Goal: Find specific page/section: Find specific page/section

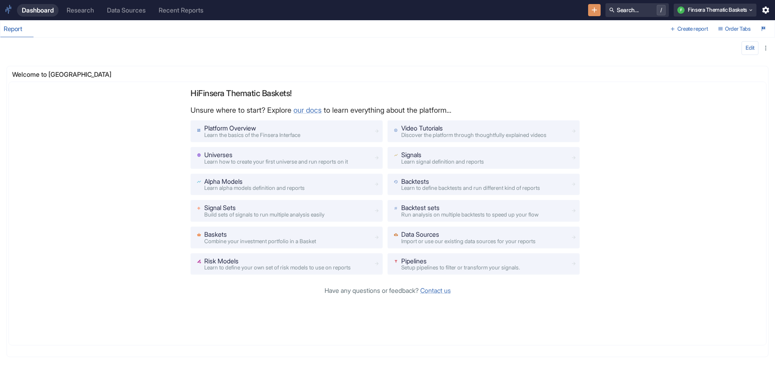
click at [78, 9] on div "Research" at bounding box center [80, 10] width 27 height 8
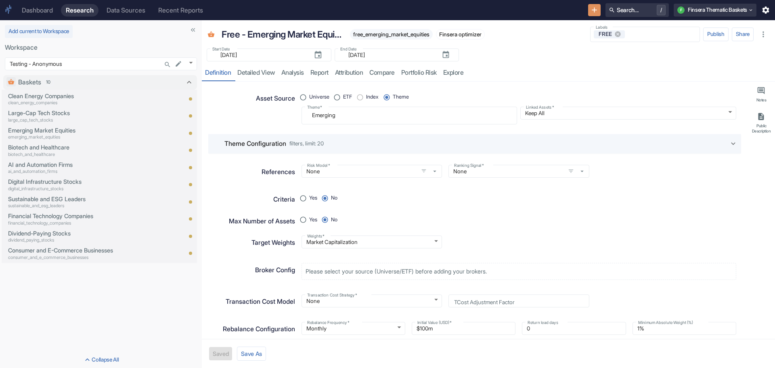
drag, startPoint x: 109, startPoint y: 161, endPoint x: 246, endPoint y: 166, distance: 137.0
type textarea "x"
click at [191, 63] on body "Dashboard Research Data Sources Recent Reports Search... / F Finsera Thematic B…" at bounding box center [387, 184] width 775 height 368
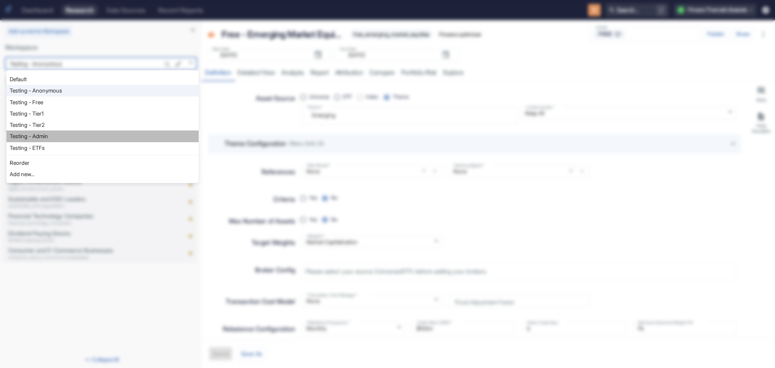
click at [166, 132] on li "Testing - Admin" at bounding box center [102, 135] width 192 height 11
type input "1130"
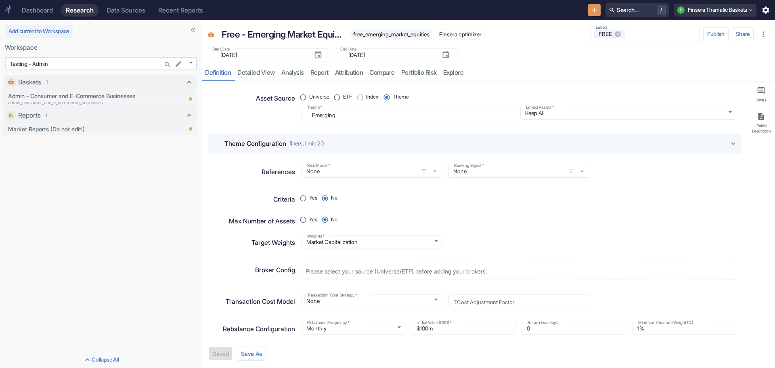
click at [189, 62] on body "Dashboard Research Data Sources Recent Reports Search... / F Finsera Thematic B…" at bounding box center [387, 184] width 775 height 368
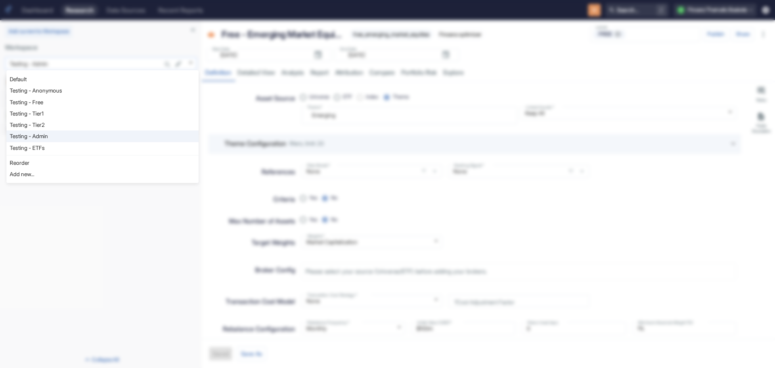
type textarea "x"
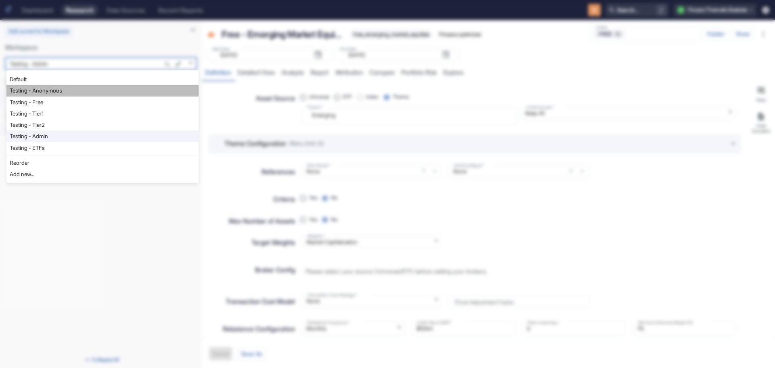
click at [171, 88] on li "Testing - Anonymous" at bounding box center [102, 90] width 192 height 11
type input "1126"
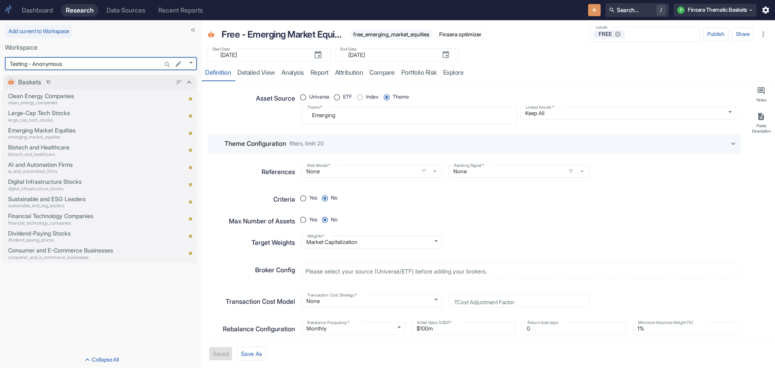
click at [186, 79] on icon at bounding box center [189, 82] width 9 height 9
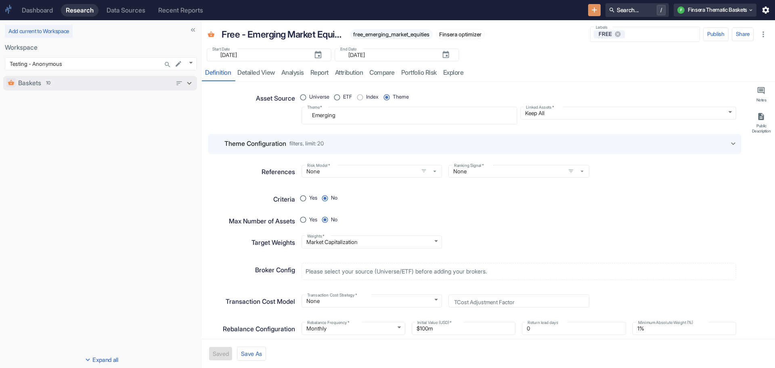
click at [187, 82] on icon at bounding box center [189, 83] width 9 height 9
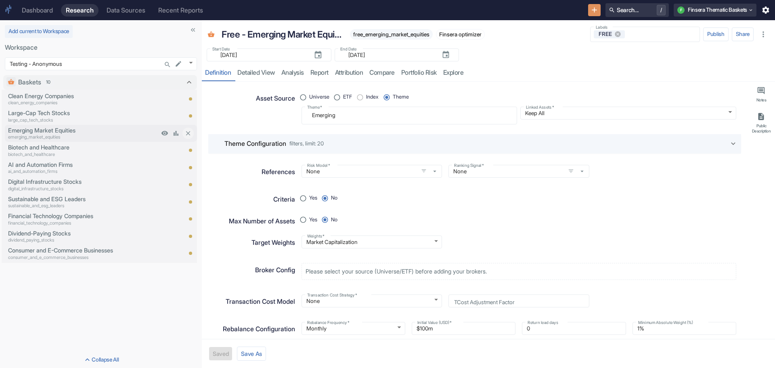
type textarea "x"
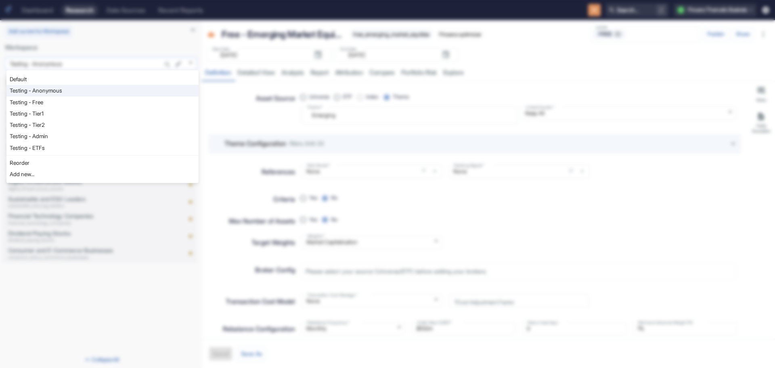
click at [189, 63] on body "Dashboard Research Data Sources Recent Reports Search... / F Finsera Thematic B…" at bounding box center [387, 184] width 775 height 368
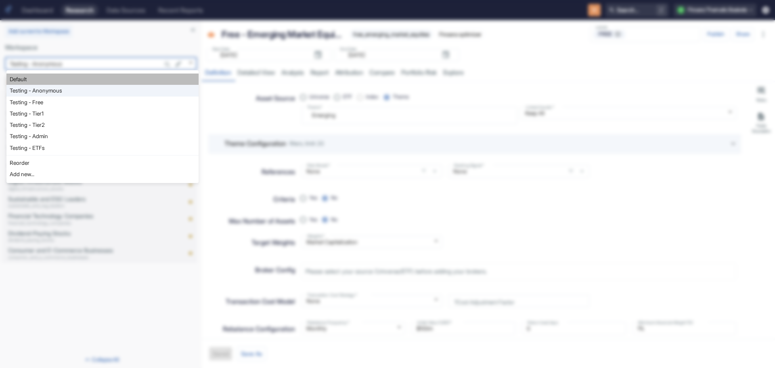
click at [93, 81] on li "Default" at bounding box center [102, 79] width 192 height 11
type input "1121"
type textarea "x"
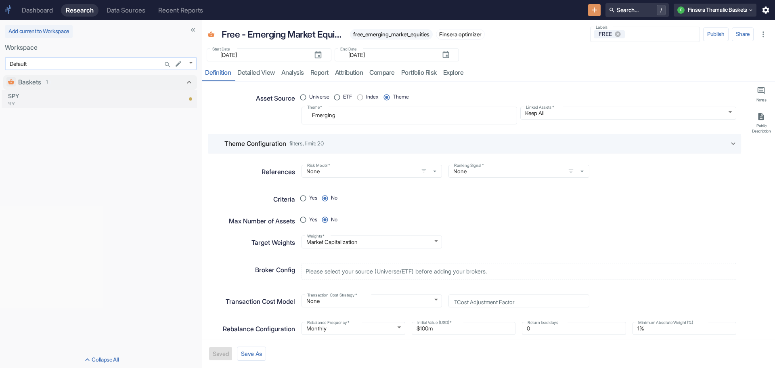
click at [187, 61] on body "Dashboard Research Data Sources Recent Reports Search... / F Finsera Thematic B…" at bounding box center [387, 184] width 775 height 368
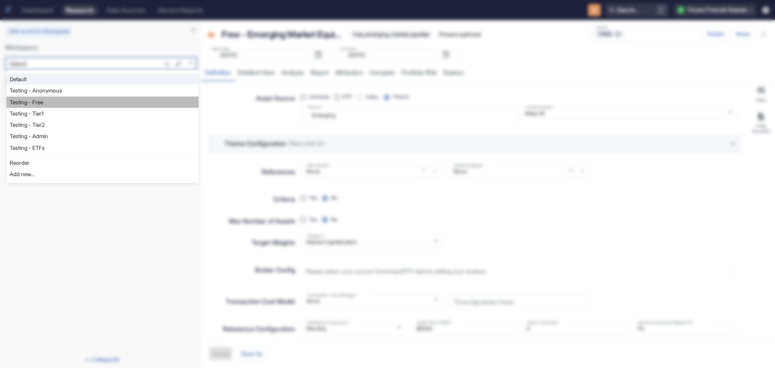
click at [166, 101] on li "Testing - Free" at bounding box center [102, 102] width 192 height 11
type input "1127"
type textarea "x"
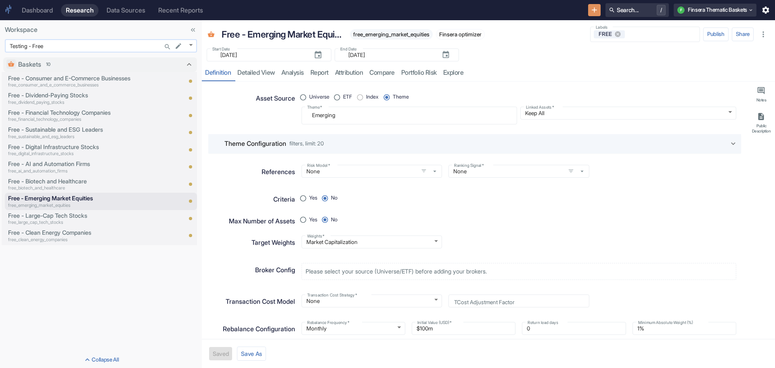
click at [190, 47] on body "Dashboard Research Data Sources Recent Reports Search... / F Finsera Thematic B…" at bounding box center [387, 184] width 775 height 368
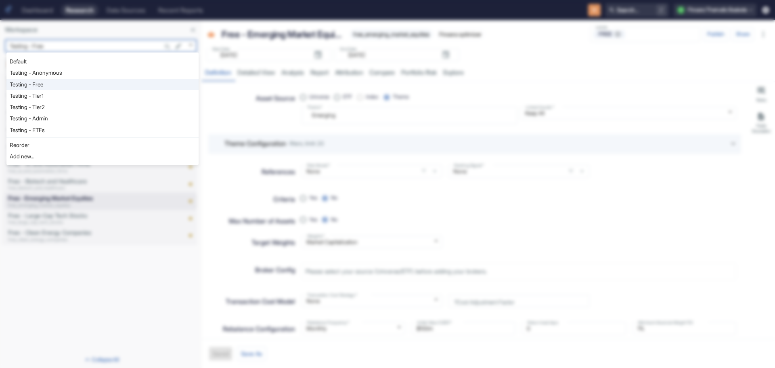
click at [176, 93] on li "Testing - Tier1" at bounding box center [102, 95] width 192 height 11
type input "1128"
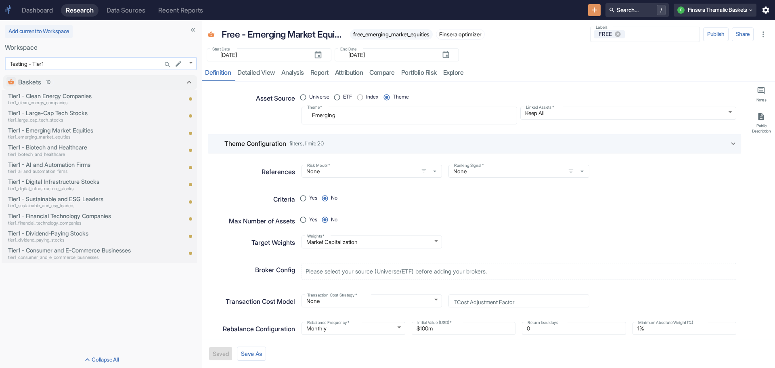
click at [189, 60] on body "Dashboard Research Data Sources Recent Reports Search... / F Finsera Thematic B…" at bounding box center [387, 184] width 775 height 368
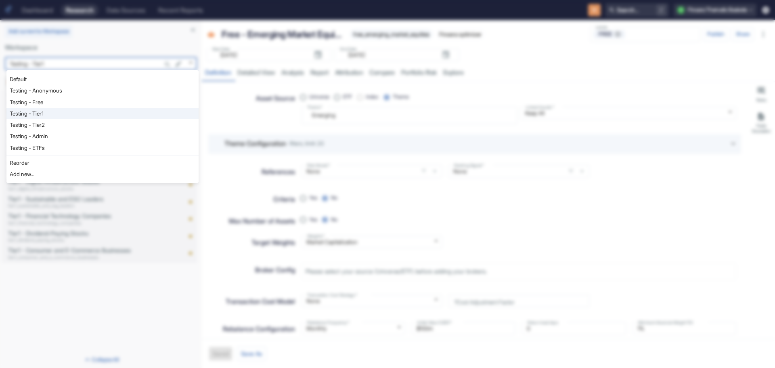
type textarea "x"
click at [140, 319] on div at bounding box center [387, 184] width 775 height 368
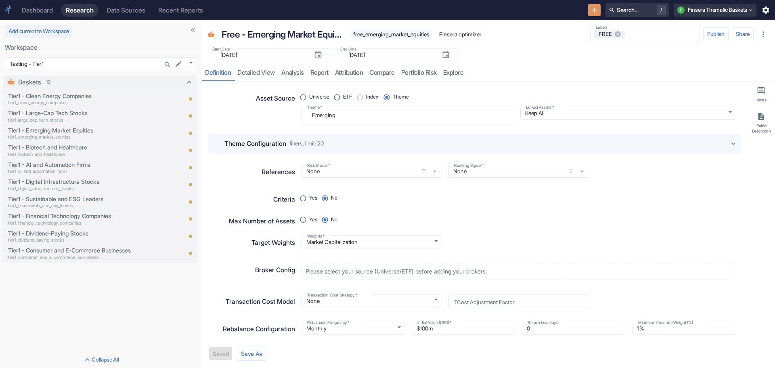
click at [139, 284] on div "Baskets 10 Tier1 - Clean Energy Companies tier1_clean_energy_companies Tier1 - …" at bounding box center [101, 212] width 202 height 280
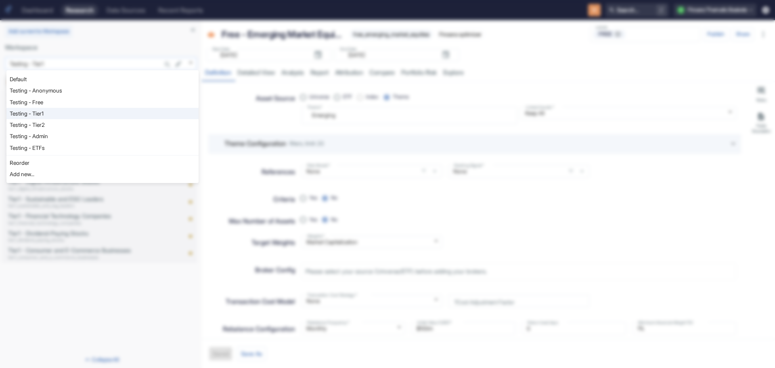
click at [190, 61] on body "Dashboard Research Data Sources Recent Reports Search... / F Finsera Thematic B…" at bounding box center [387, 184] width 775 height 368
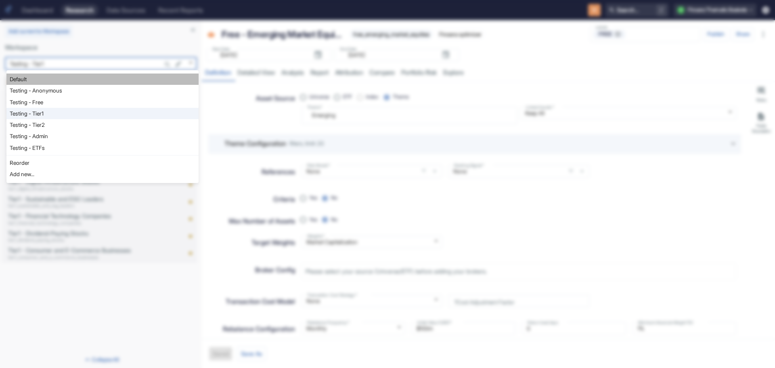
click at [154, 80] on li "Default" at bounding box center [102, 79] width 192 height 11
type input "1121"
type textarea "x"
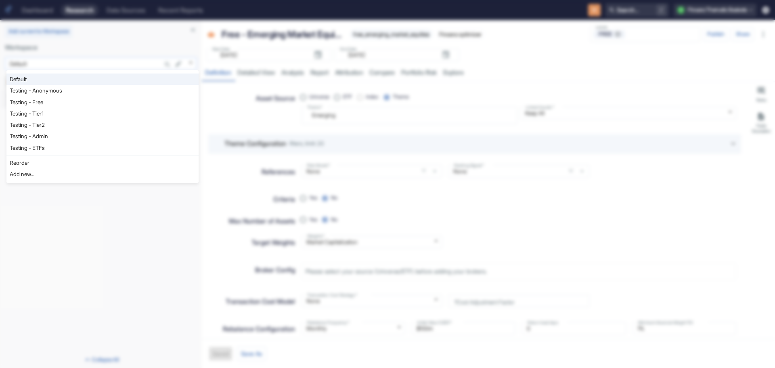
click at [193, 61] on body "Dashboard Research Data Sources Recent Reports Search... / F Finsera Thematic B…" at bounding box center [387, 184] width 775 height 368
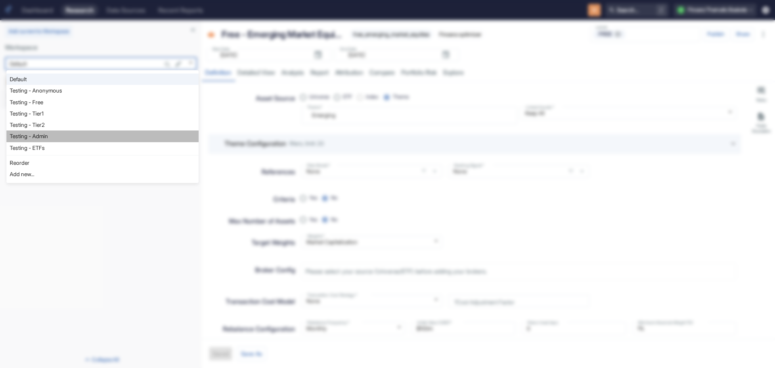
click at [143, 136] on li "Testing - Admin" at bounding box center [102, 135] width 192 height 11
type input "1130"
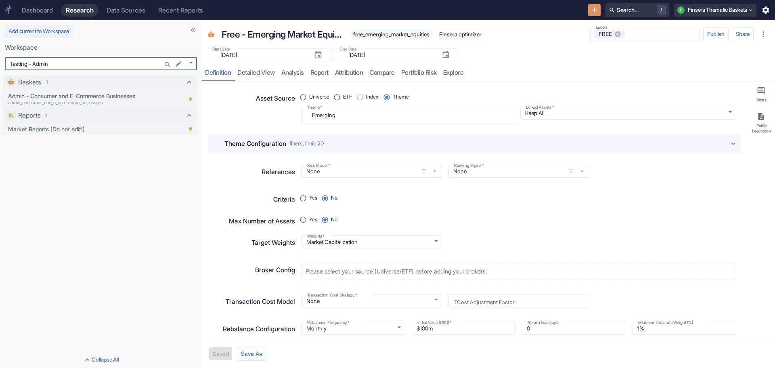
type textarea "x"
